Goal: Task Accomplishment & Management: Manage account settings

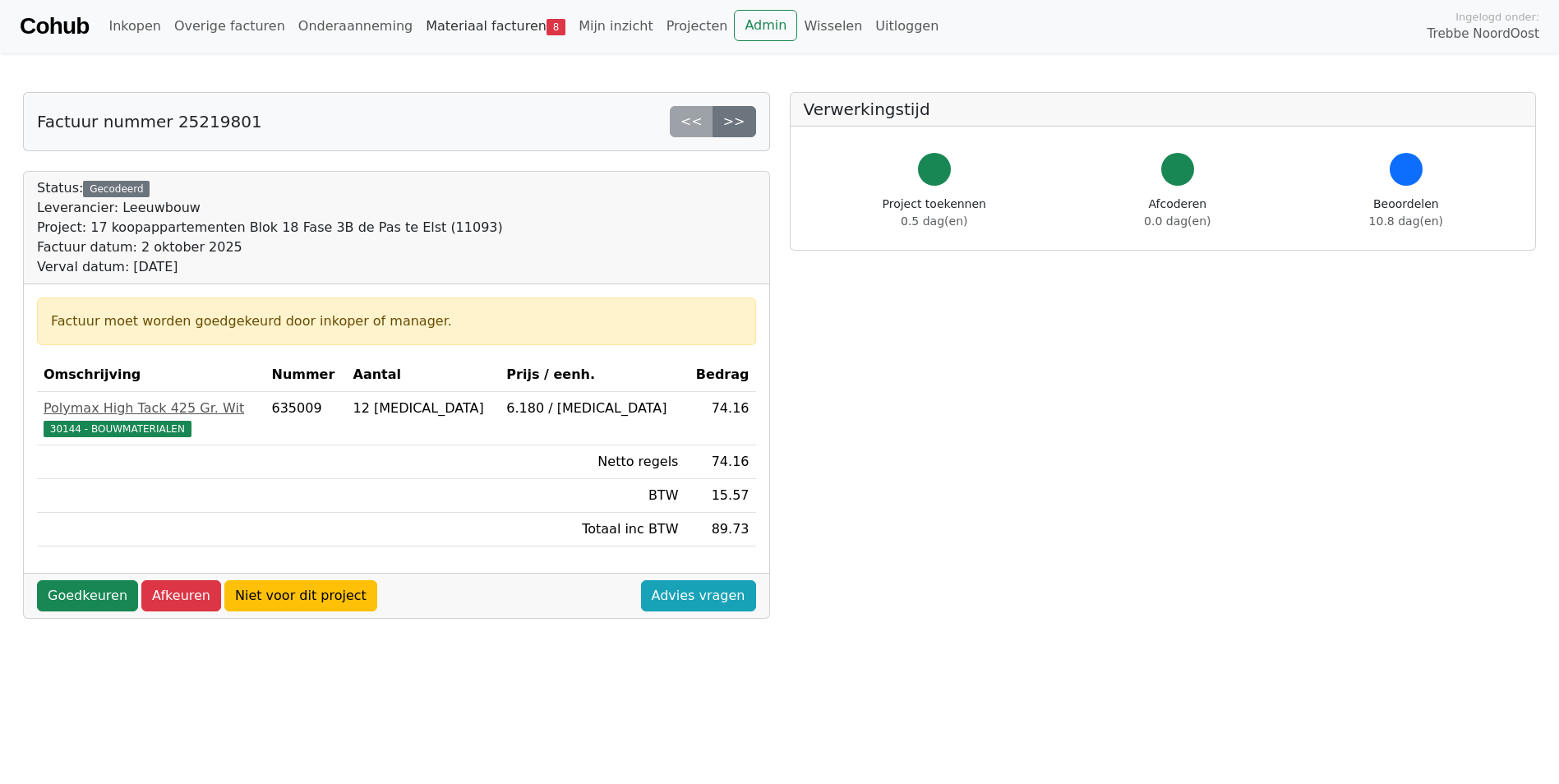
click at [479, 26] on link "Materiaal facturen 8" at bounding box center [496, 27] width 153 height 33
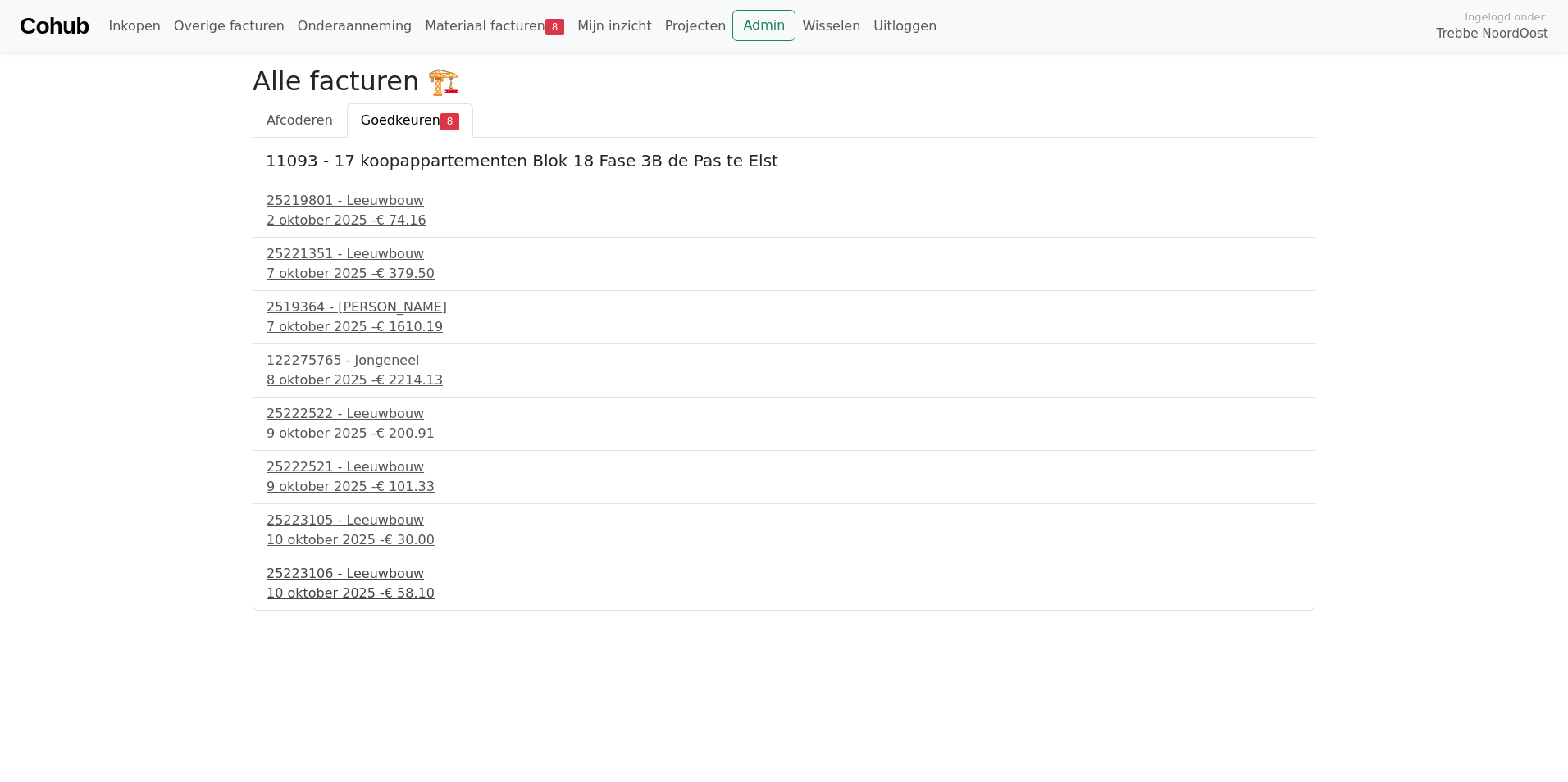
click at [359, 583] on div "10 oktober 2025 - € 58.10" at bounding box center [784, 592] width 1035 height 19
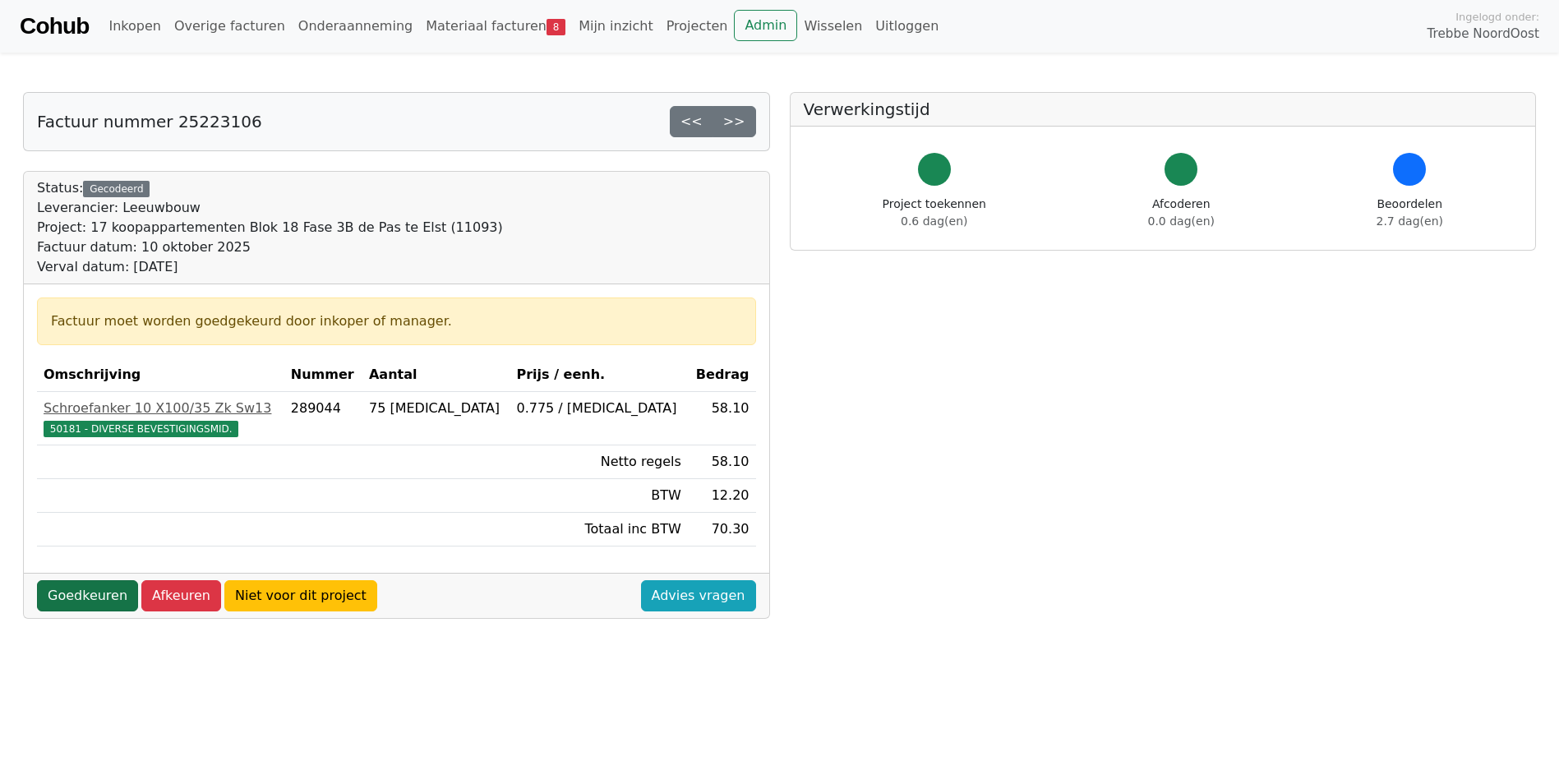
click at [72, 589] on link "Goedkeuren" at bounding box center [87, 596] width 101 height 31
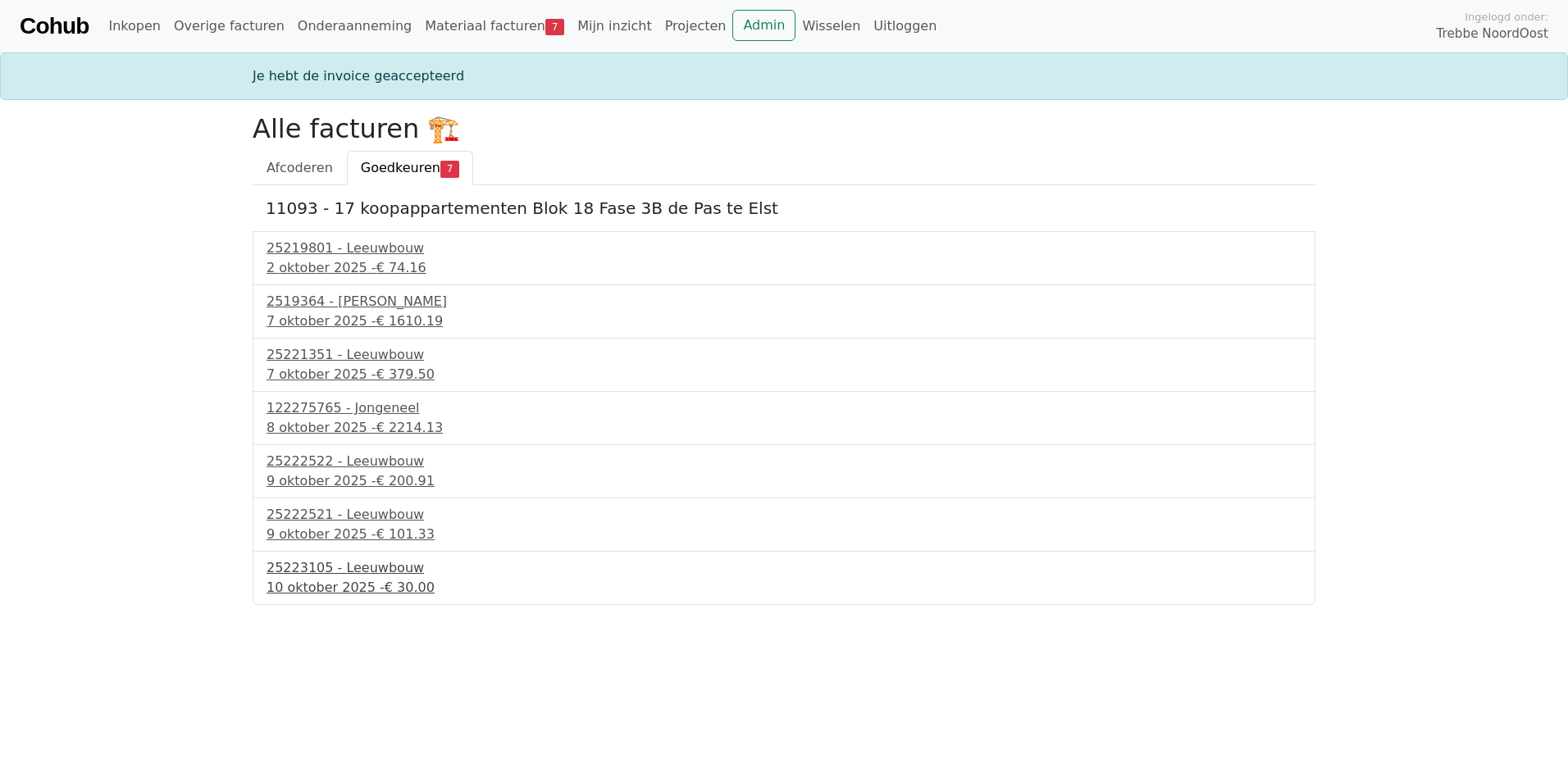
click at [343, 581] on div "10 oktober 2025 - € 30.00" at bounding box center [784, 587] width 1035 height 19
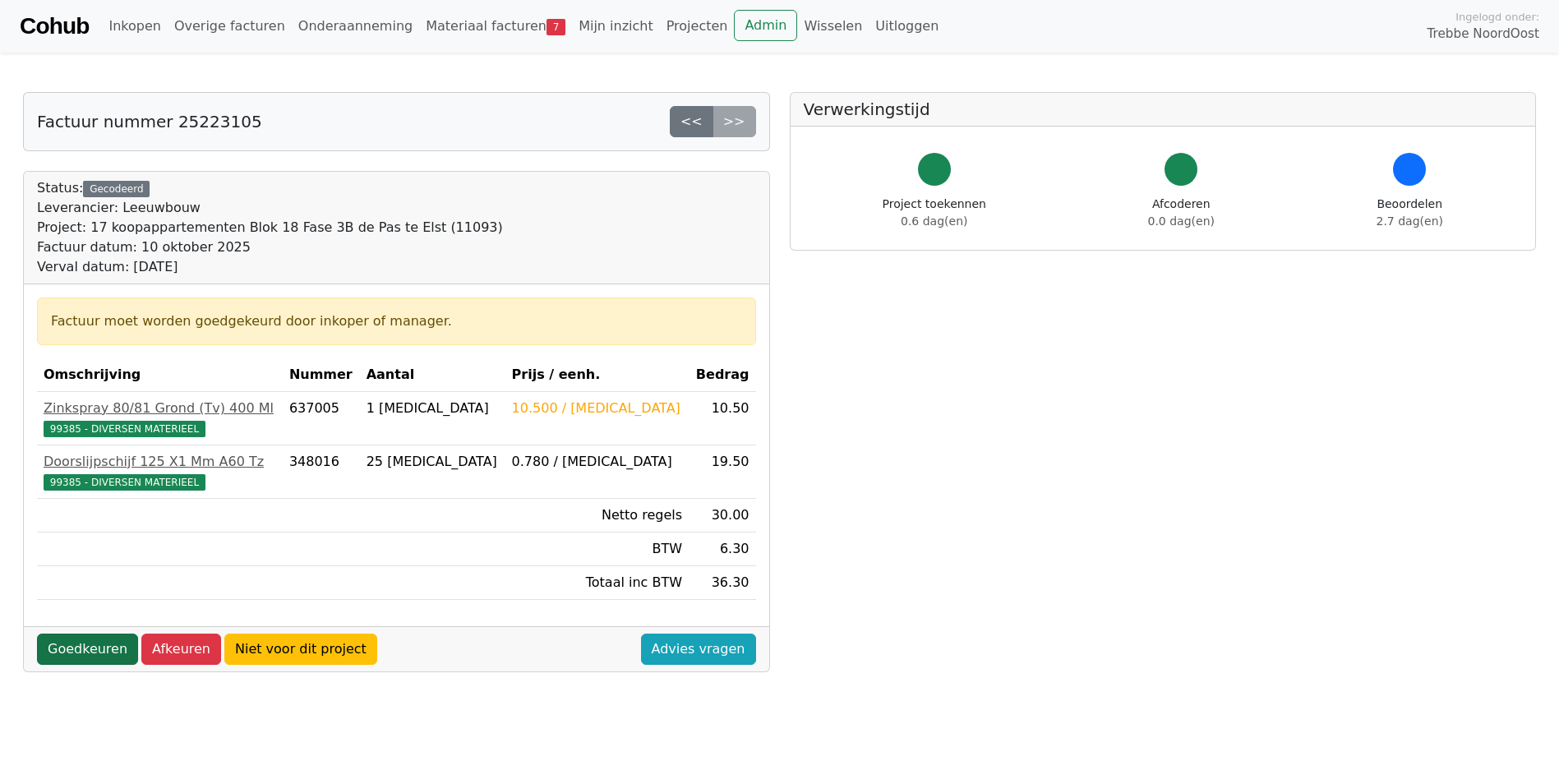
click at [102, 655] on link "Goedkeuren" at bounding box center [87, 649] width 101 height 31
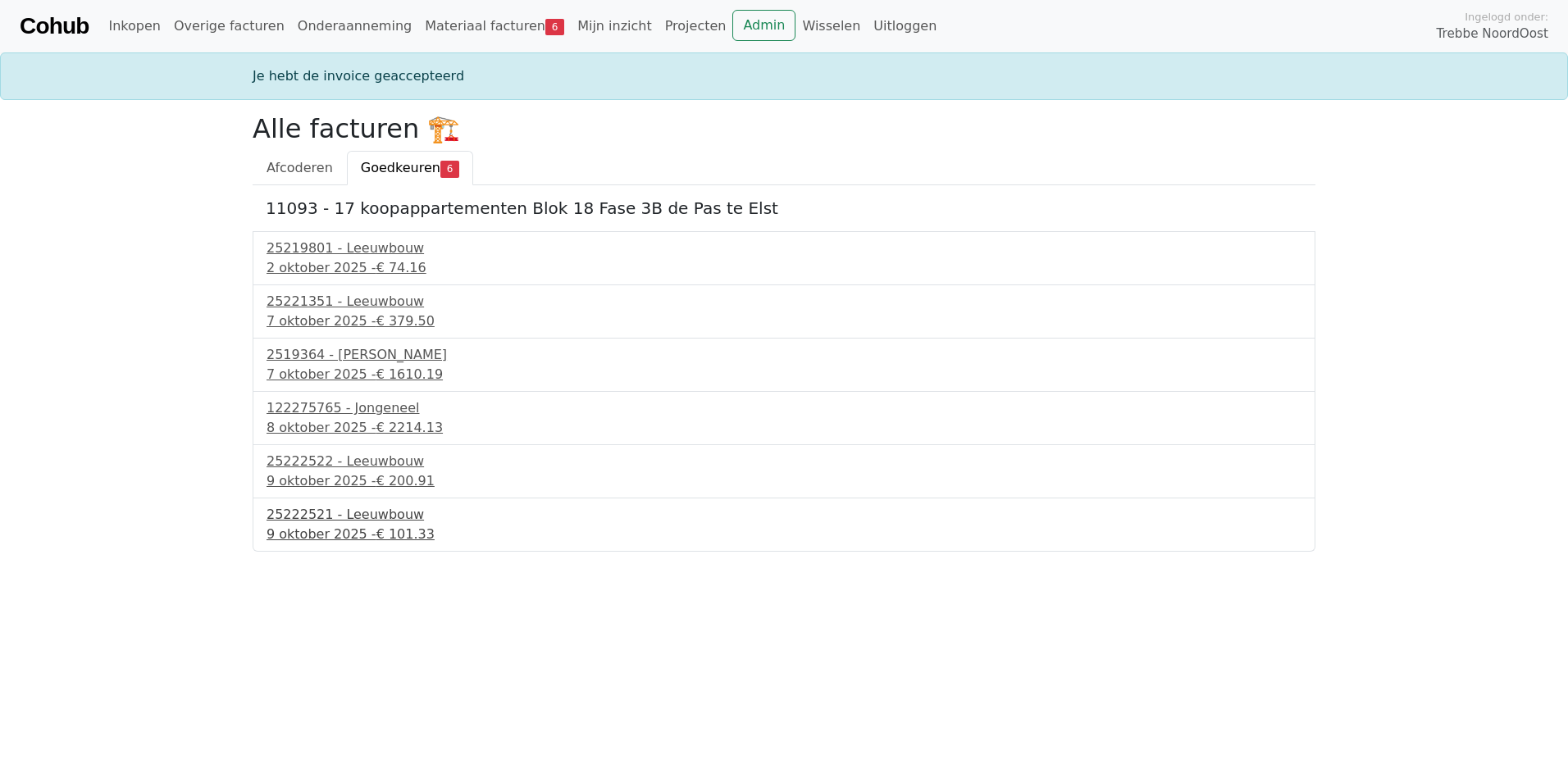
click at [321, 505] on div "25222521 - Leeuwbouw" at bounding box center [784, 514] width 1035 height 19
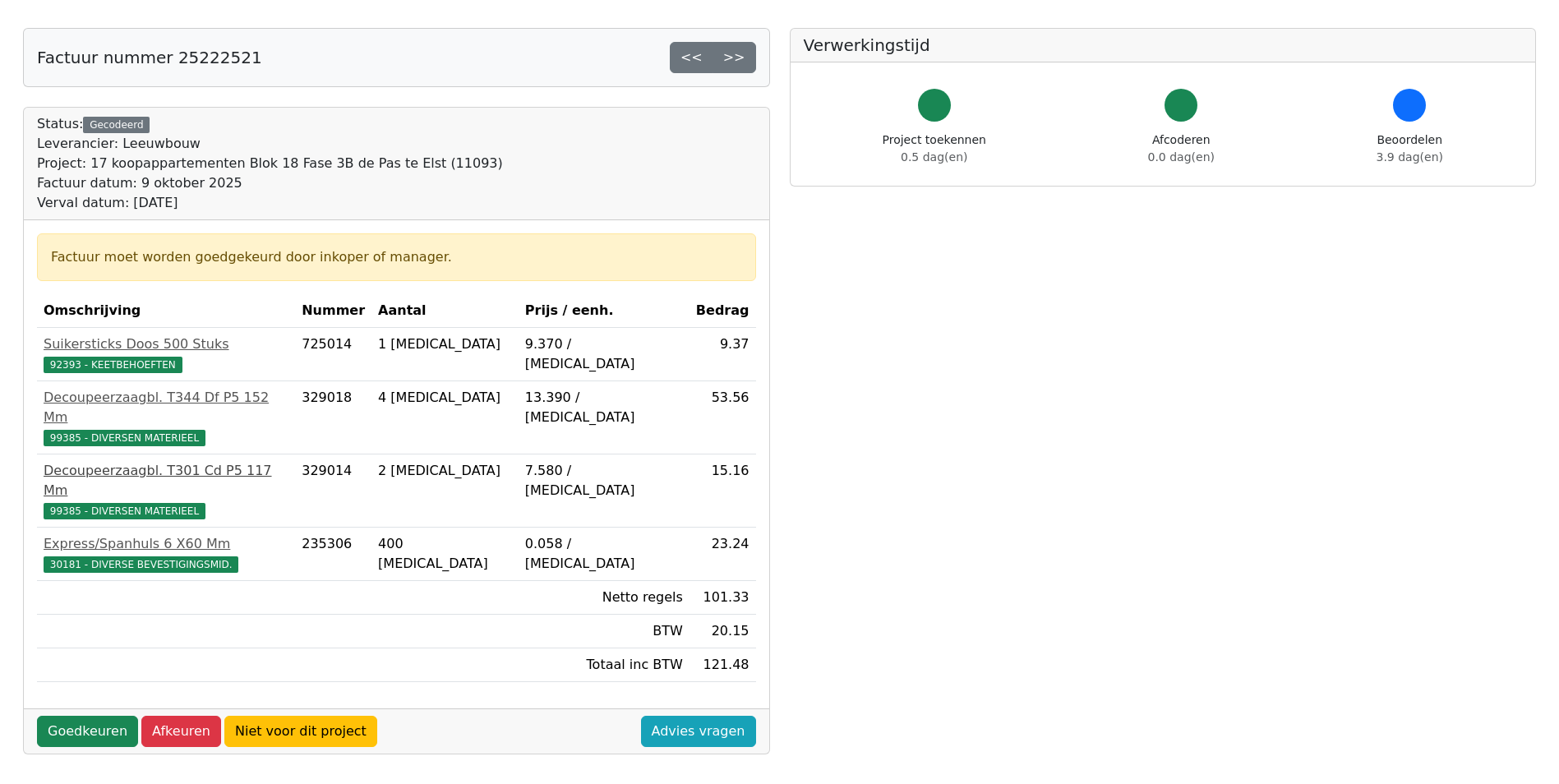
scroll to position [83, 0]
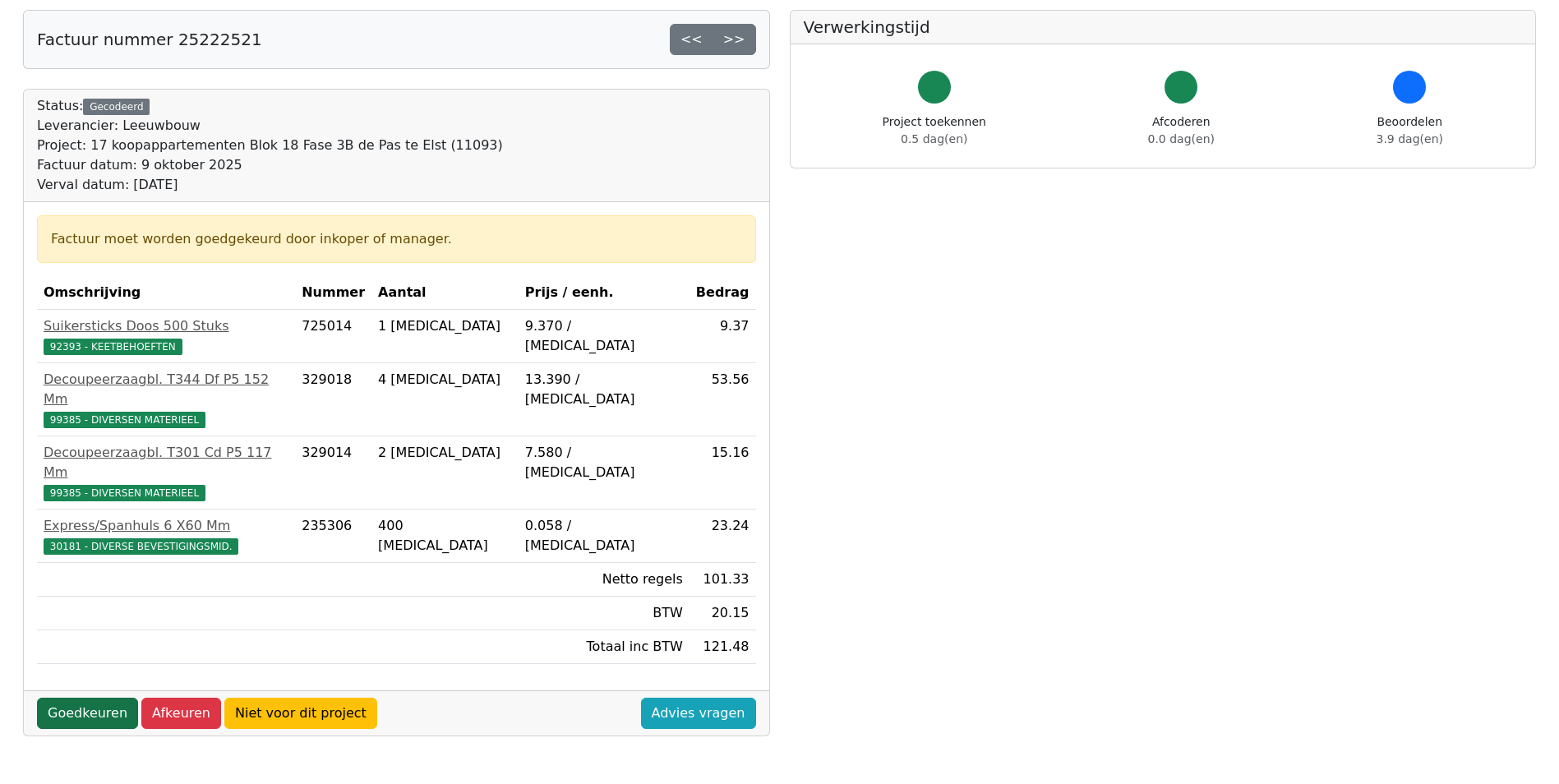
click at [83, 698] on link "Goedkeuren" at bounding box center [87, 713] width 101 height 31
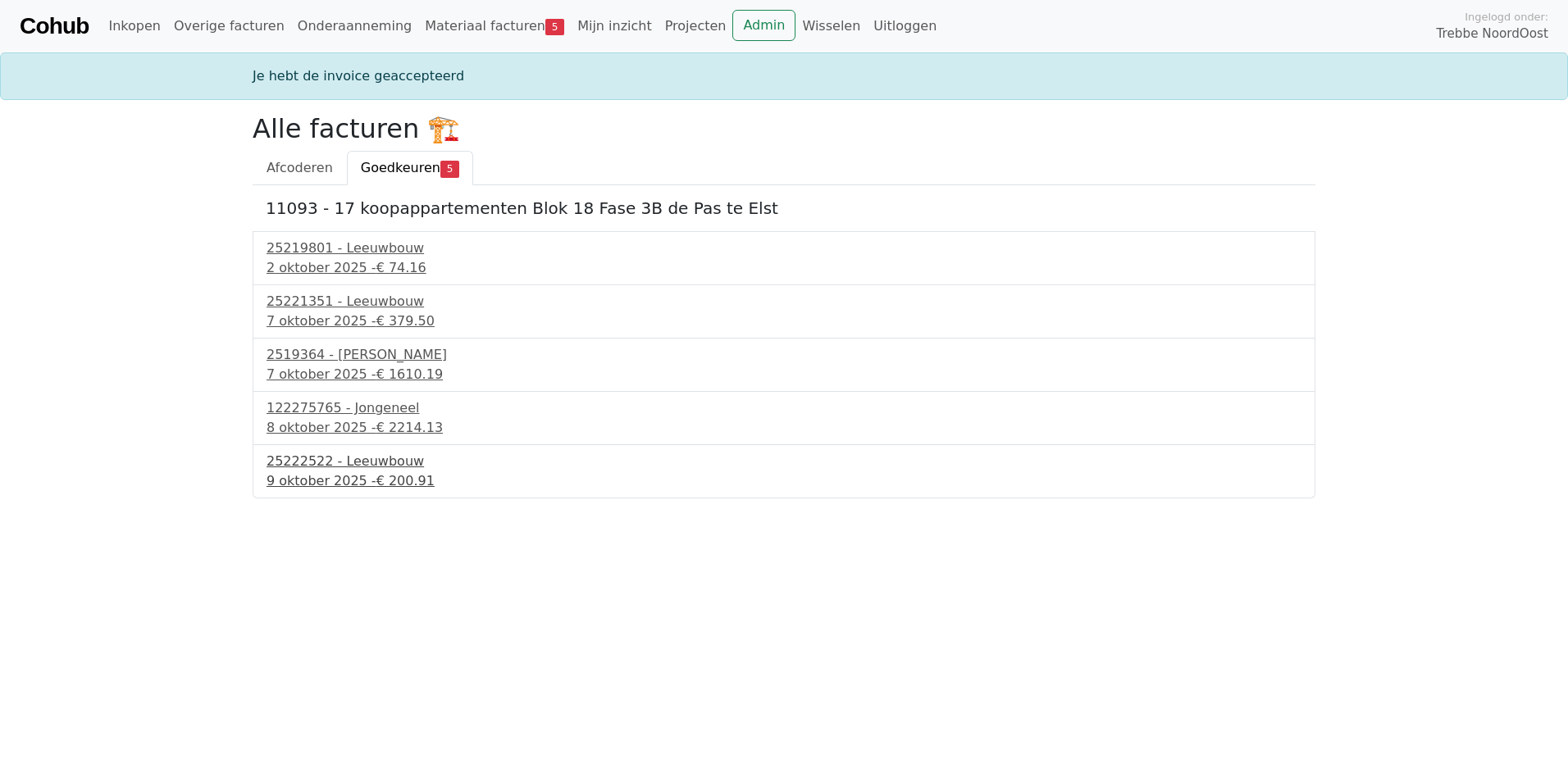
click at [299, 475] on div "9 oktober 2025 - € 200.91" at bounding box center [784, 481] width 1035 height 19
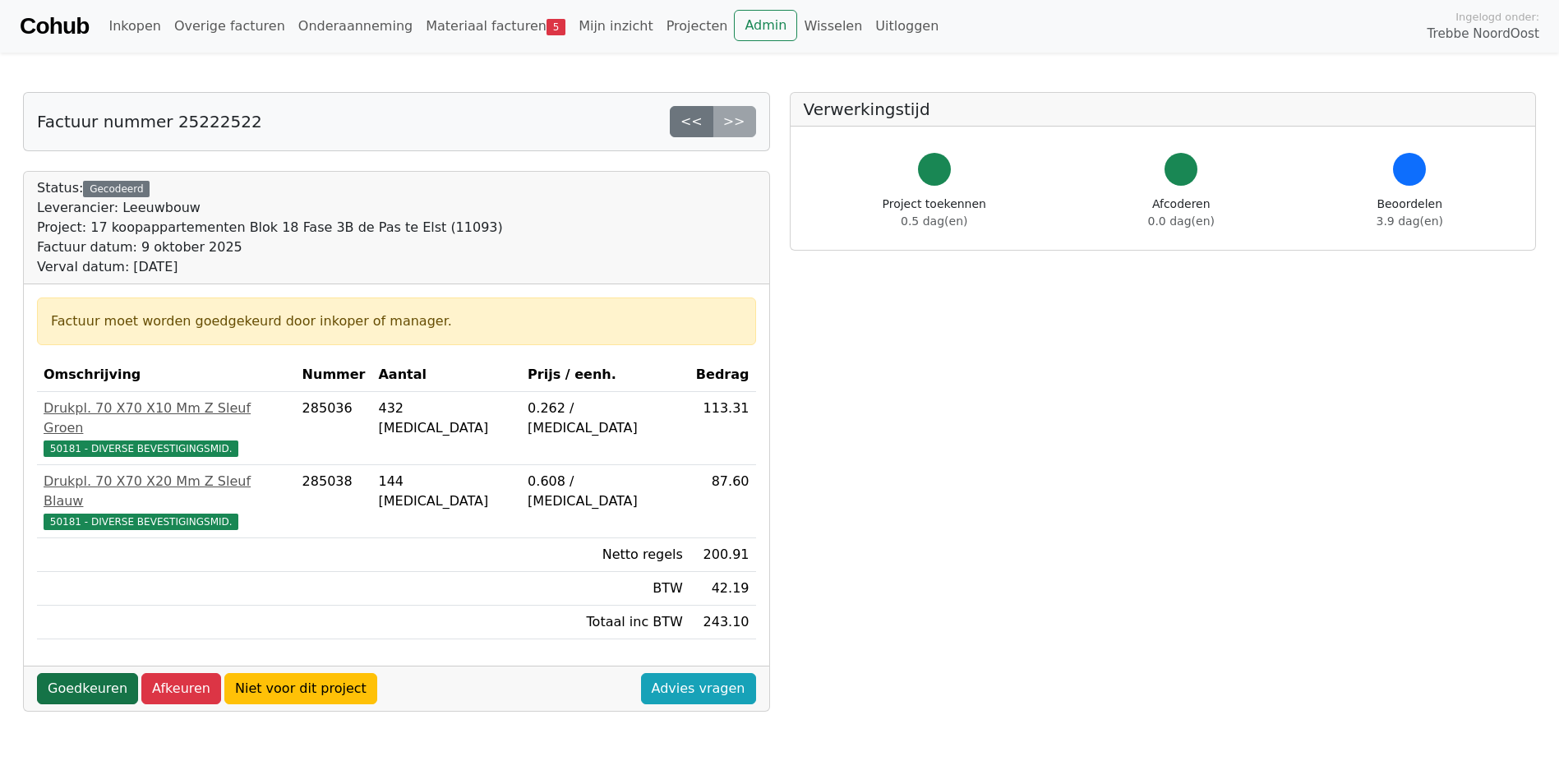
click at [100, 673] on link "Goedkeuren" at bounding box center [87, 689] width 101 height 31
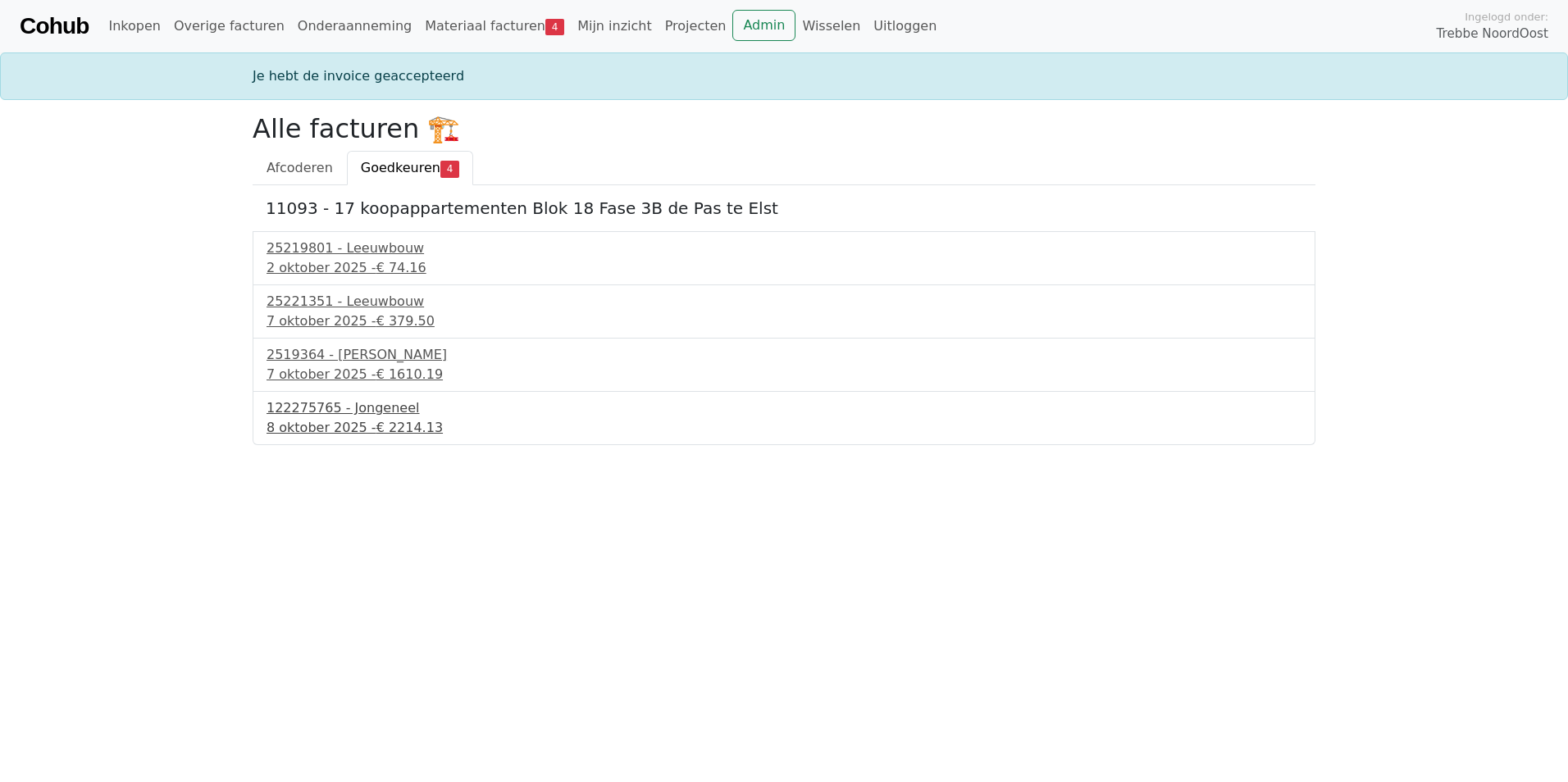
click at [363, 422] on div "8 oktober 2025 - € 2214.13" at bounding box center [784, 428] width 1035 height 19
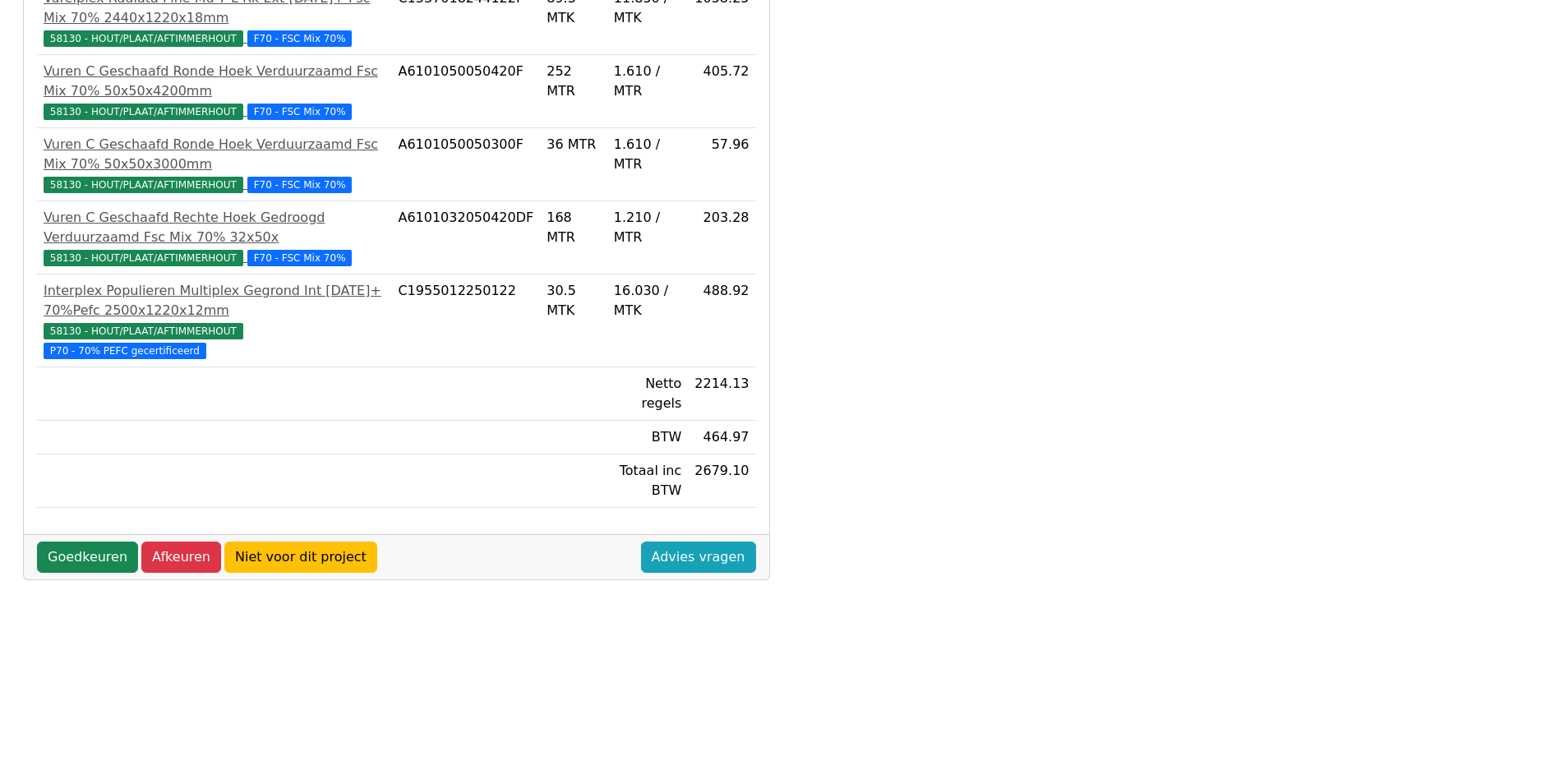
scroll to position [435, 0]
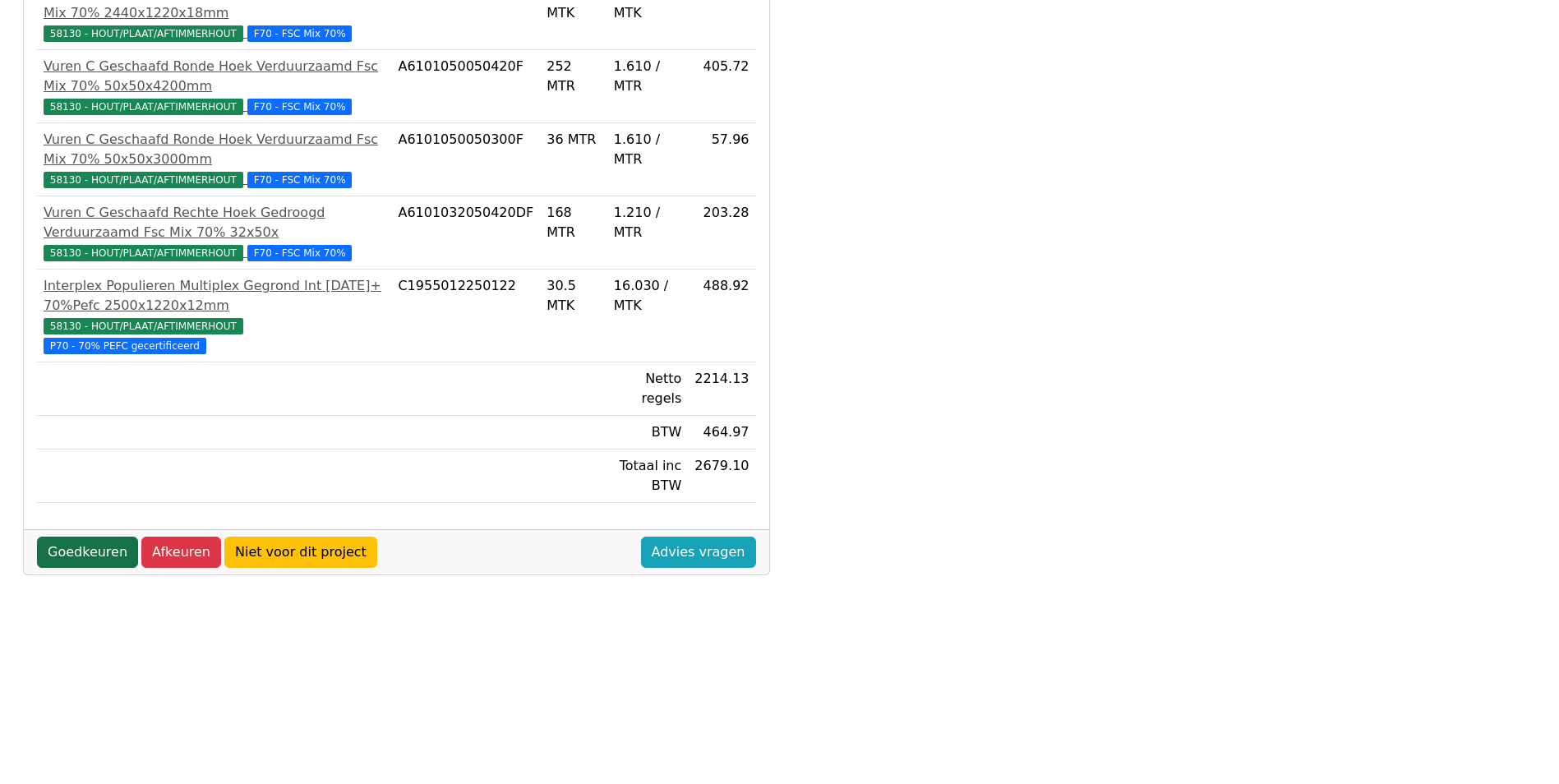
click at [78, 537] on link "Goedkeuren" at bounding box center [87, 553] width 101 height 31
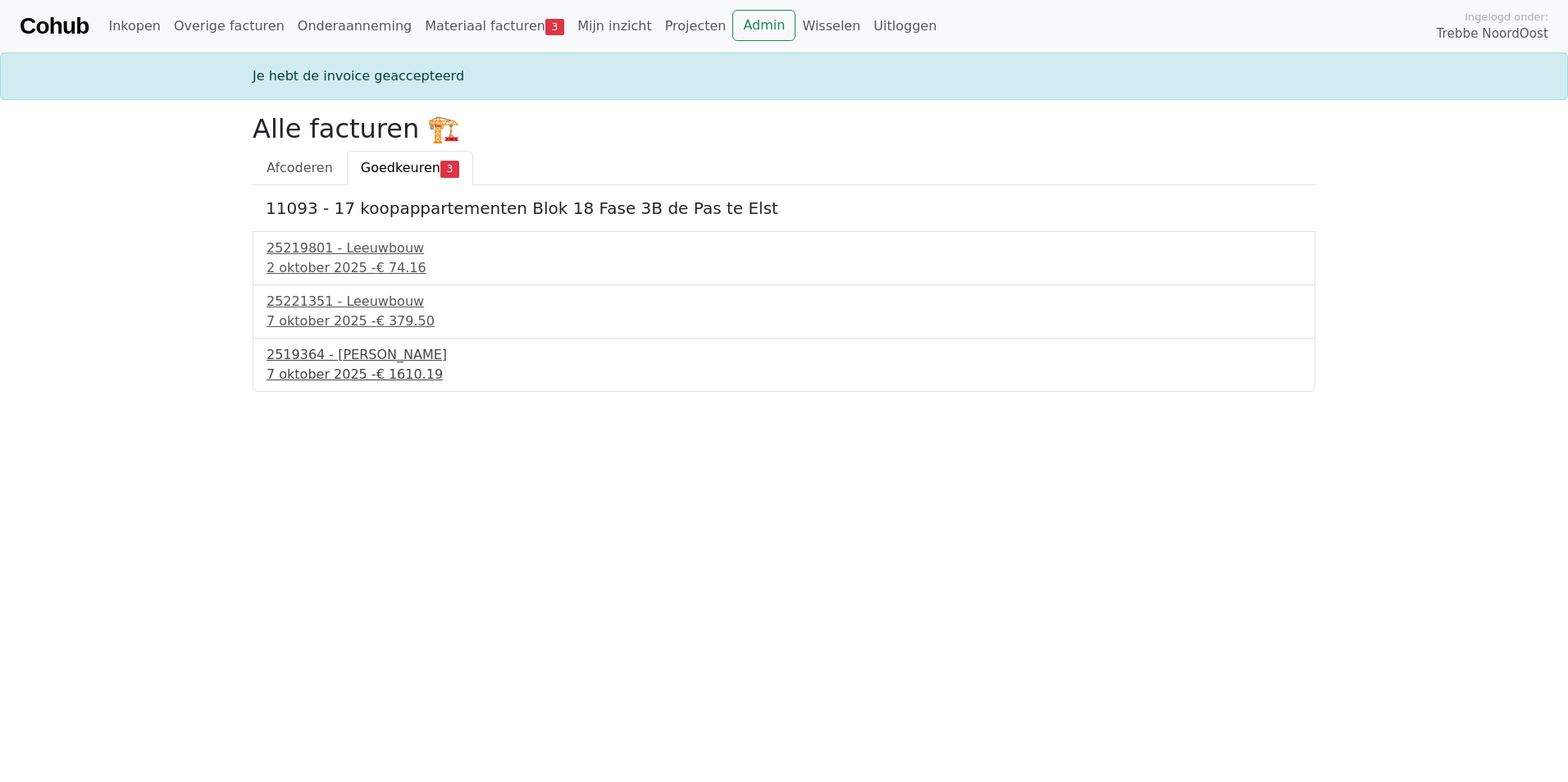
click at [333, 348] on div "2519364 - Kuiphuis Kraanverhuur" at bounding box center [784, 354] width 1035 height 19
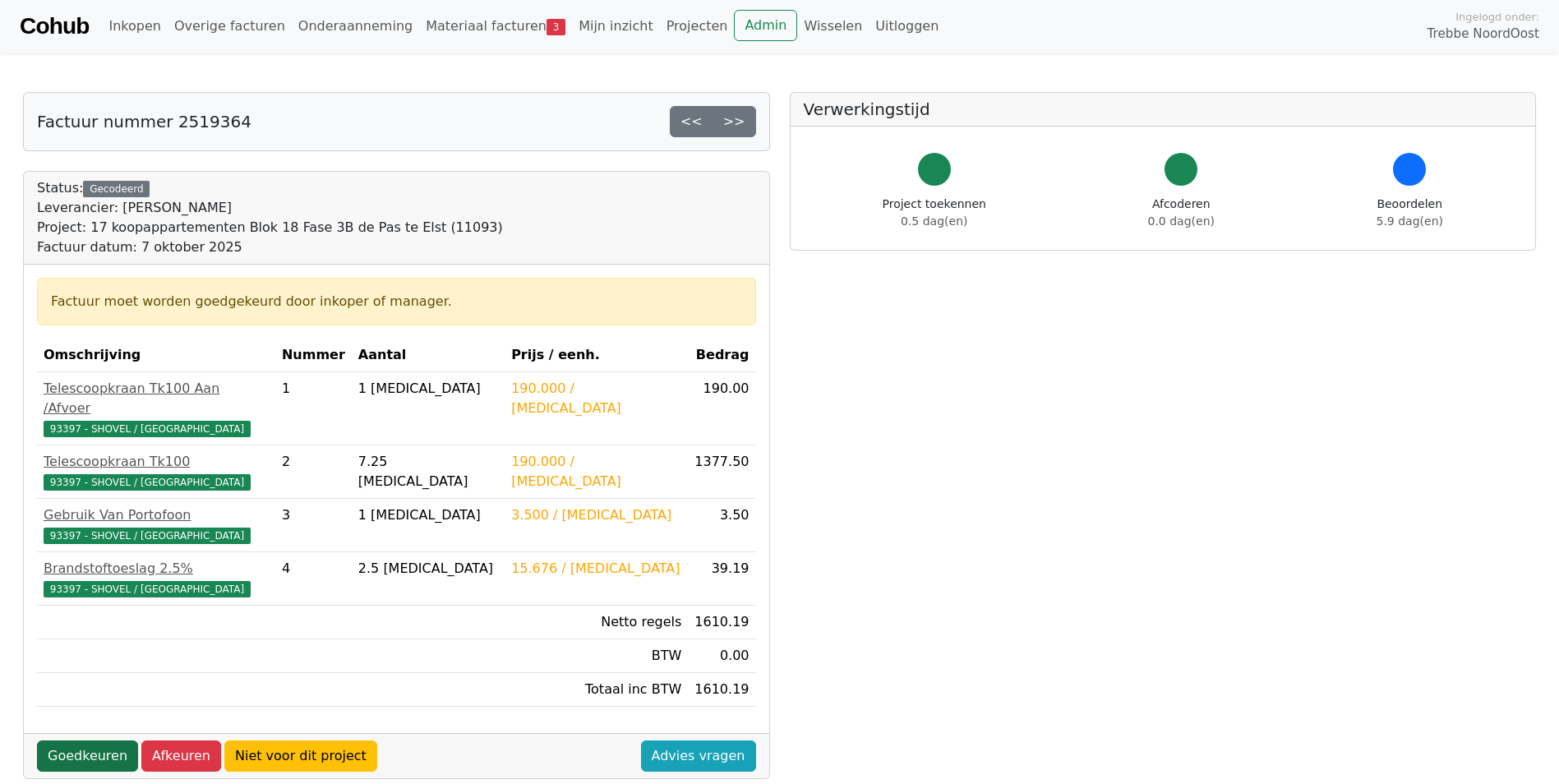
click at [73, 741] on link "Goedkeuren" at bounding box center [87, 756] width 101 height 31
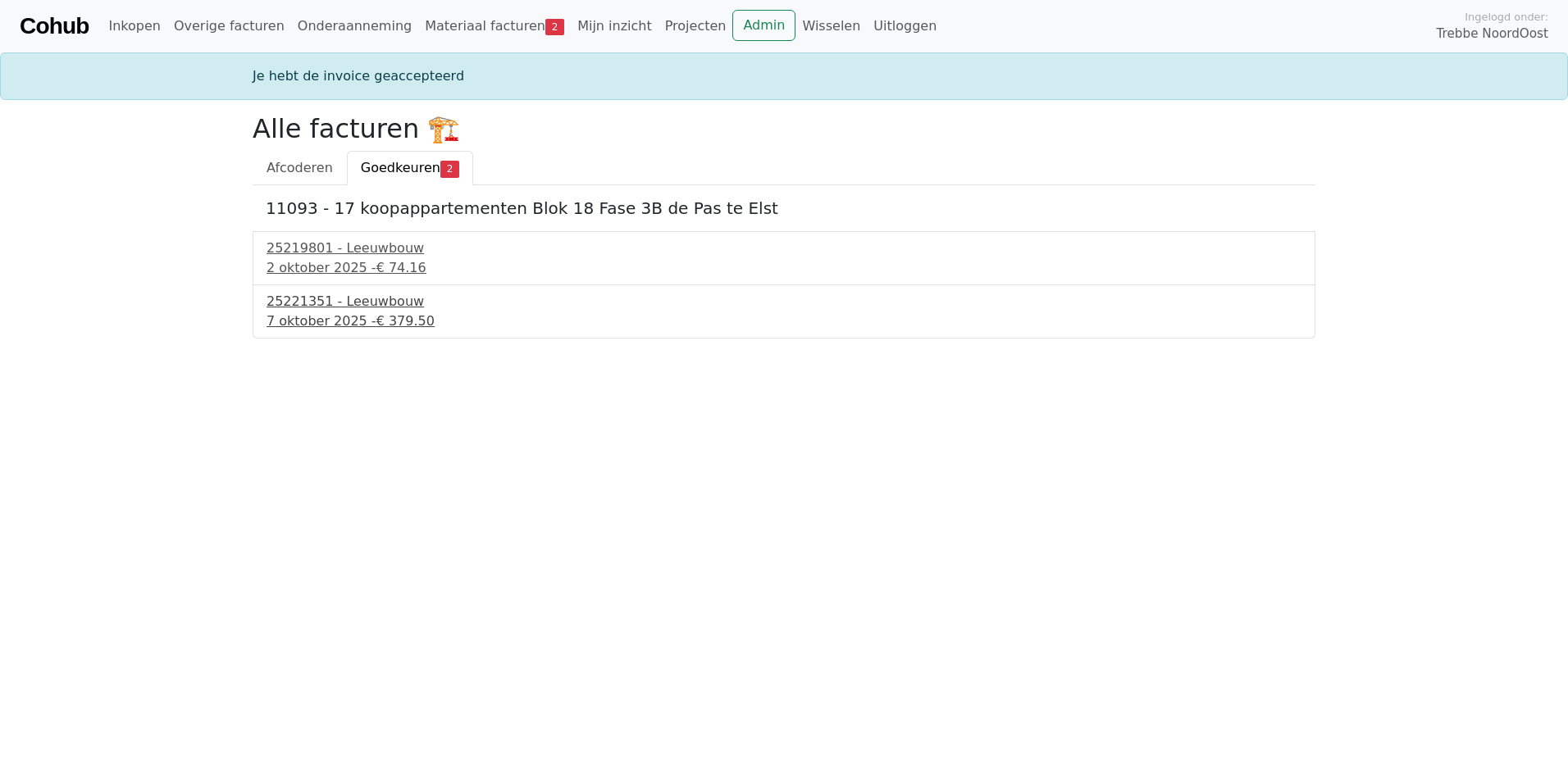
click at [358, 310] on div "25221351 - Leeuwbouw" at bounding box center [784, 301] width 1035 height 19
